Goal: Find specific fact: Find contact information

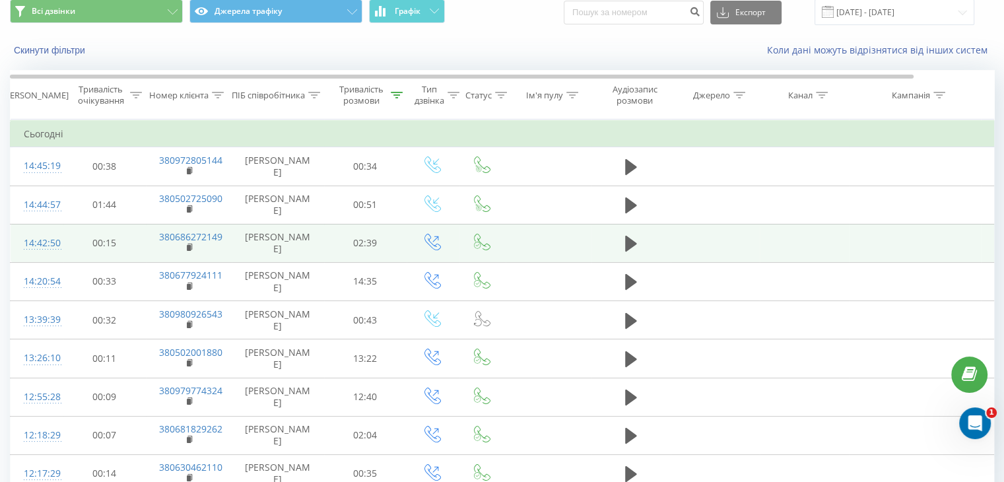
scroll to position [66, 0]
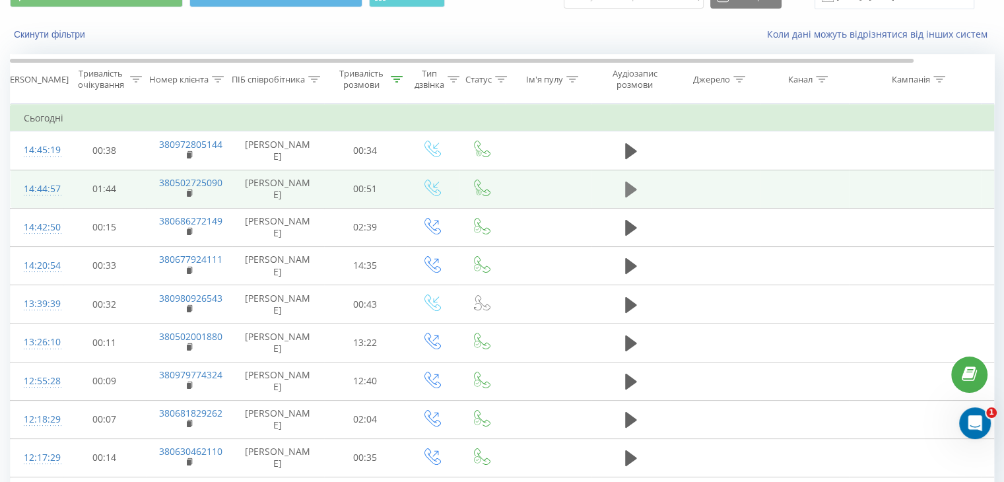
click at [626, 187] on icon at bounding box center [631, 190] width 12 height 16
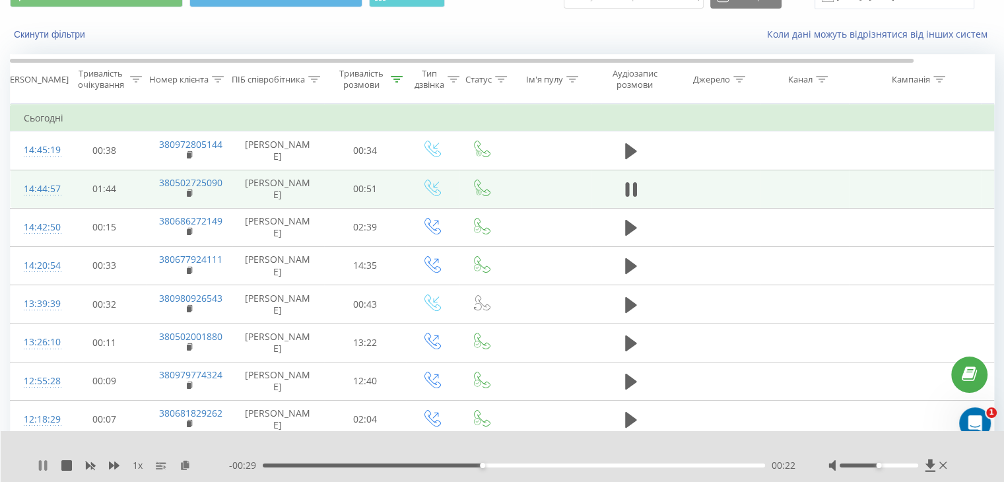
click at [38, 466] on icon at bounding box center [43, 465] width 11 height 11
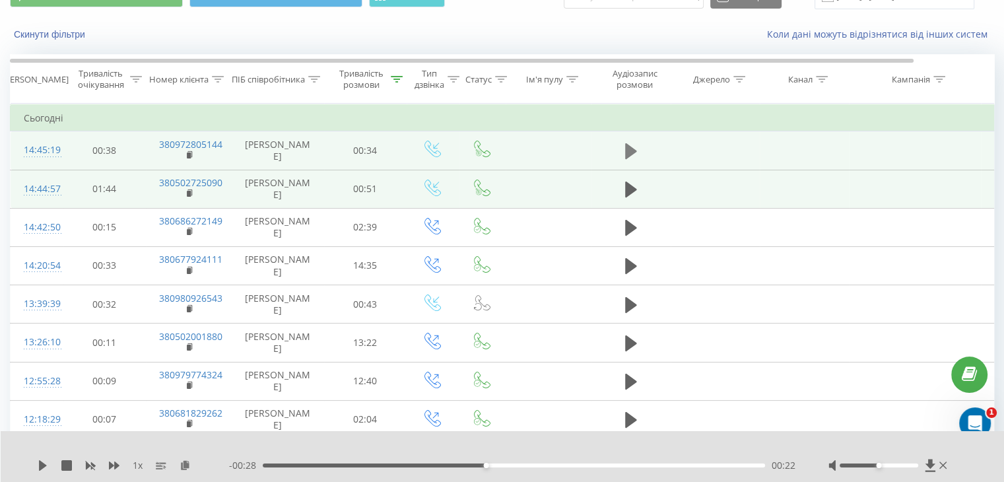
click at [627, 154] on icon at bounding box center [631, 151] width 12 height 16
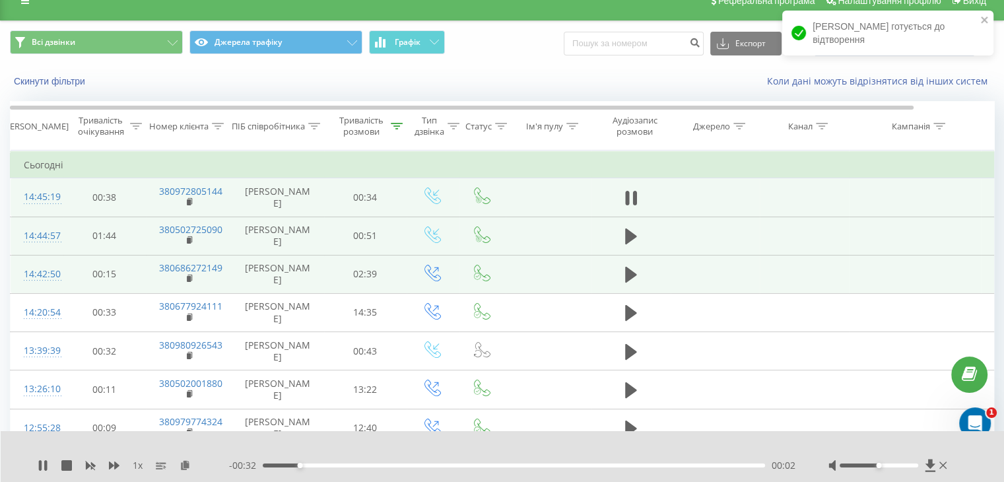
scroll to position [0, 0]
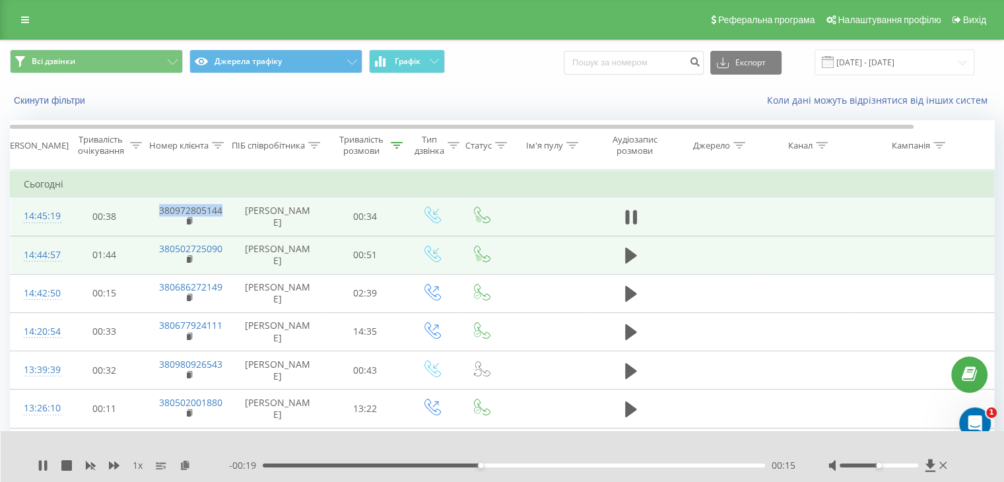
drag, startPoint x: 153, startPoint y: 207, endPoint x: 224, endPoint y: 219, distance: 71.5
click at [224, 220] on td "380972805144" at bounding box center [189, 216] width 86 height 38
copy link "380972805144"
